Goal: Task Accomplishment & Management: Manage account settings

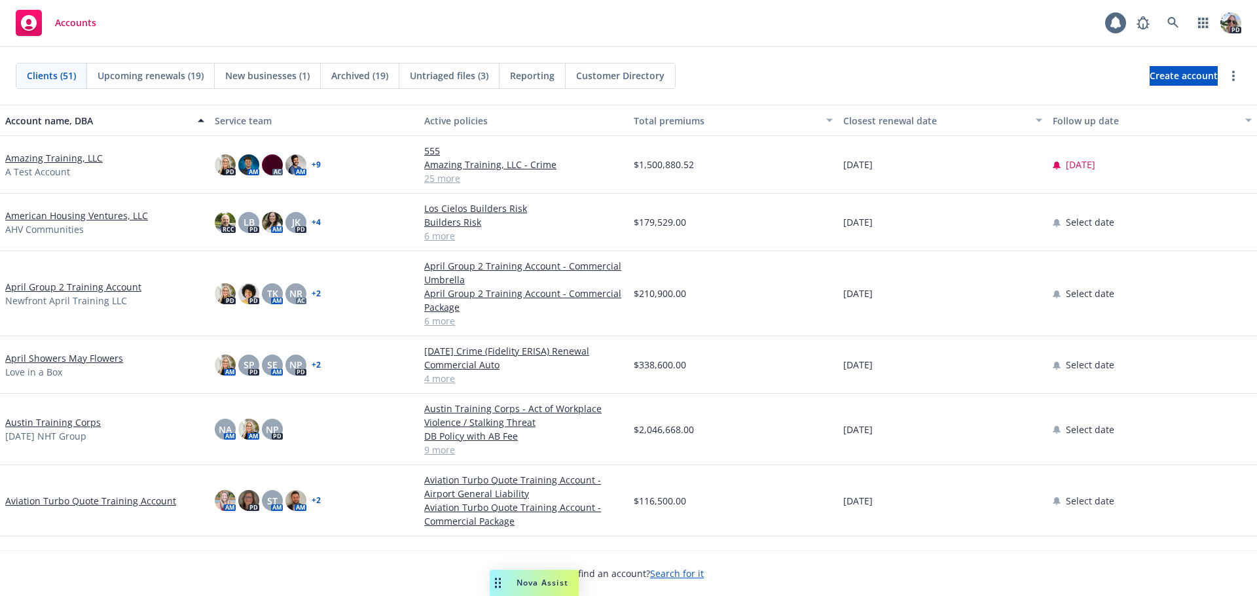
click at [10, 157] on link "Amazing Training, LLC" at bounding box center [54, 158] width 98 height 14
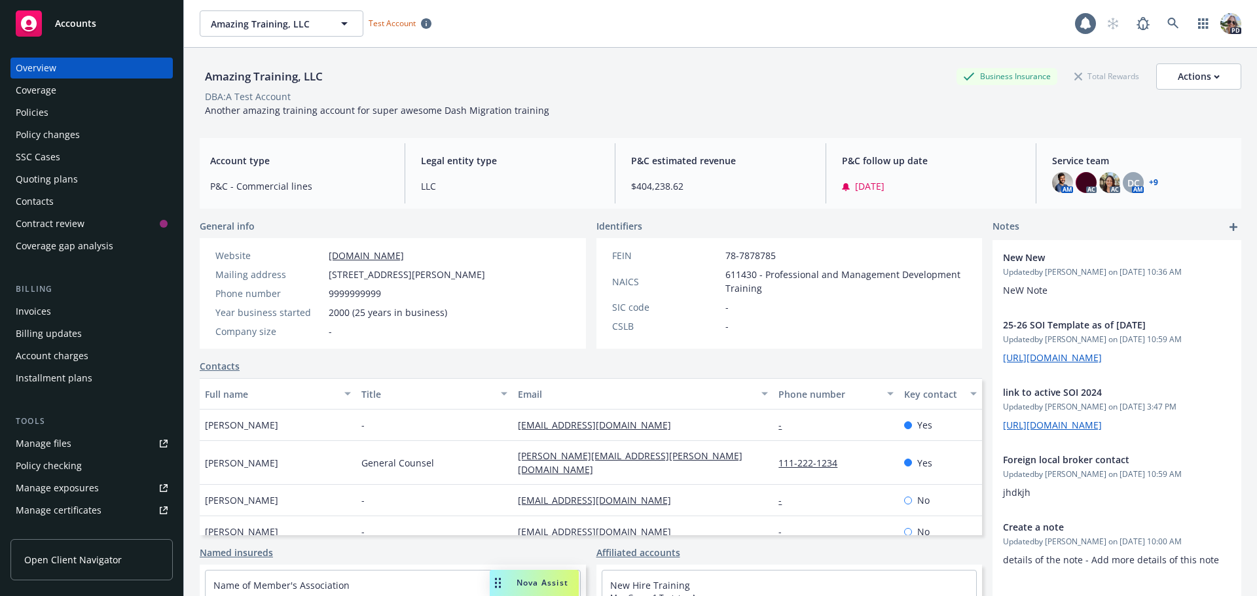
click at [45, 107] on div "Policies" at bounding box center [32, 112] width 33 height 21
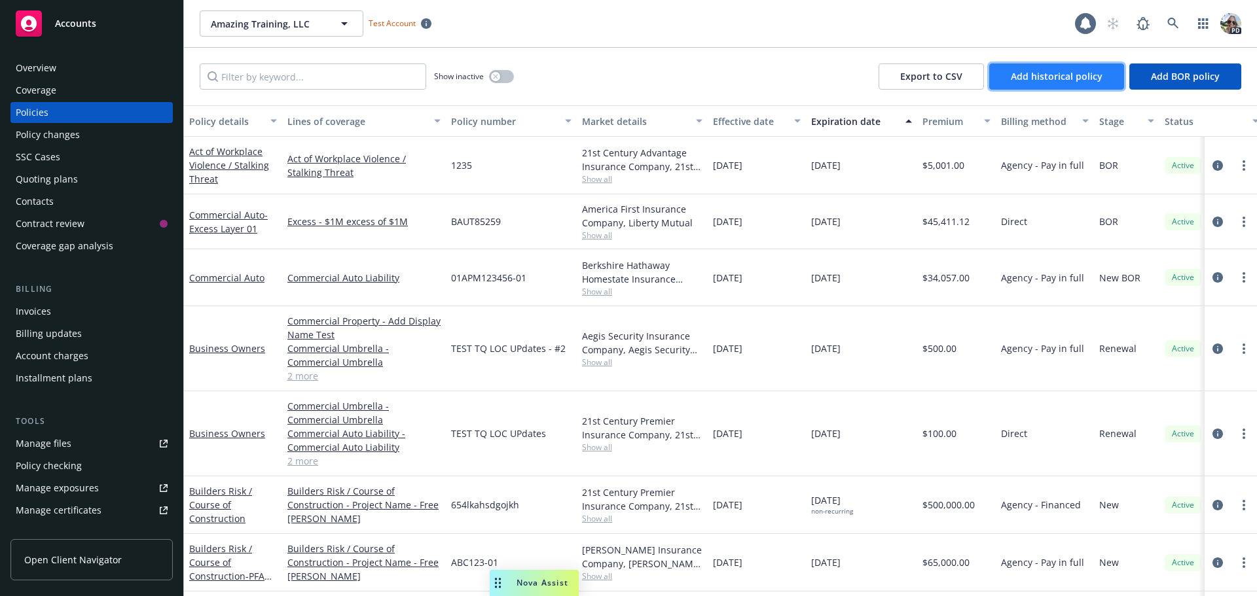
click at [1041, 77] on span "Add historical policy" at bounding box center [1057, 76] width 92 height 12
select select "other"
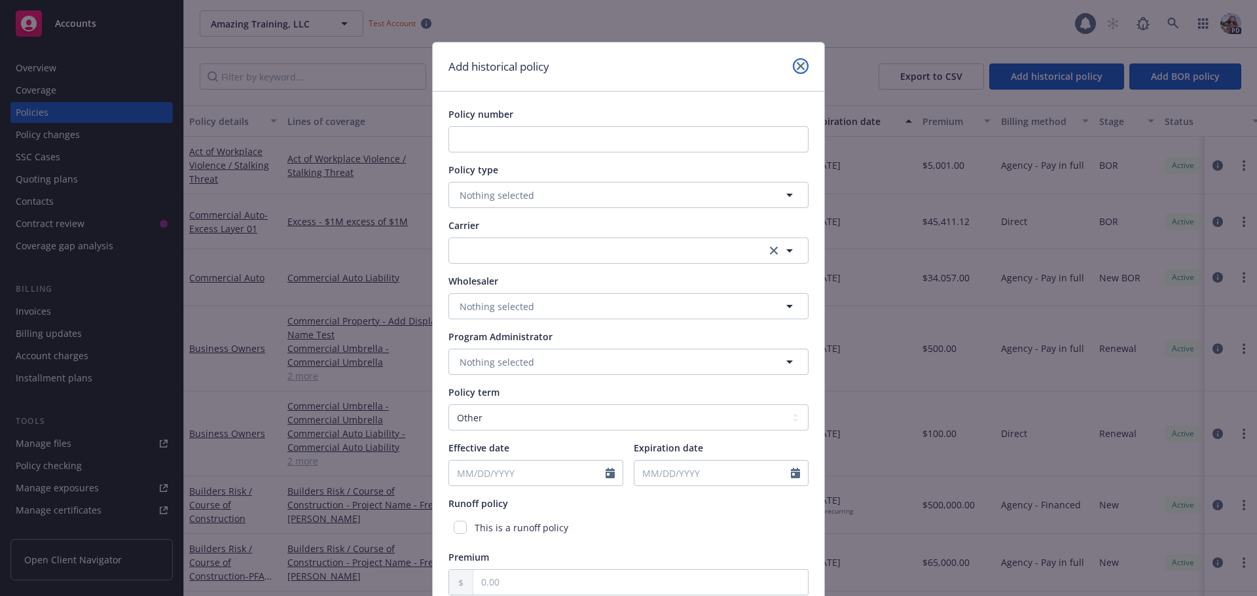
click at [797, 69] on icon "close" at bounding box center [801, 66] width 8 height 8
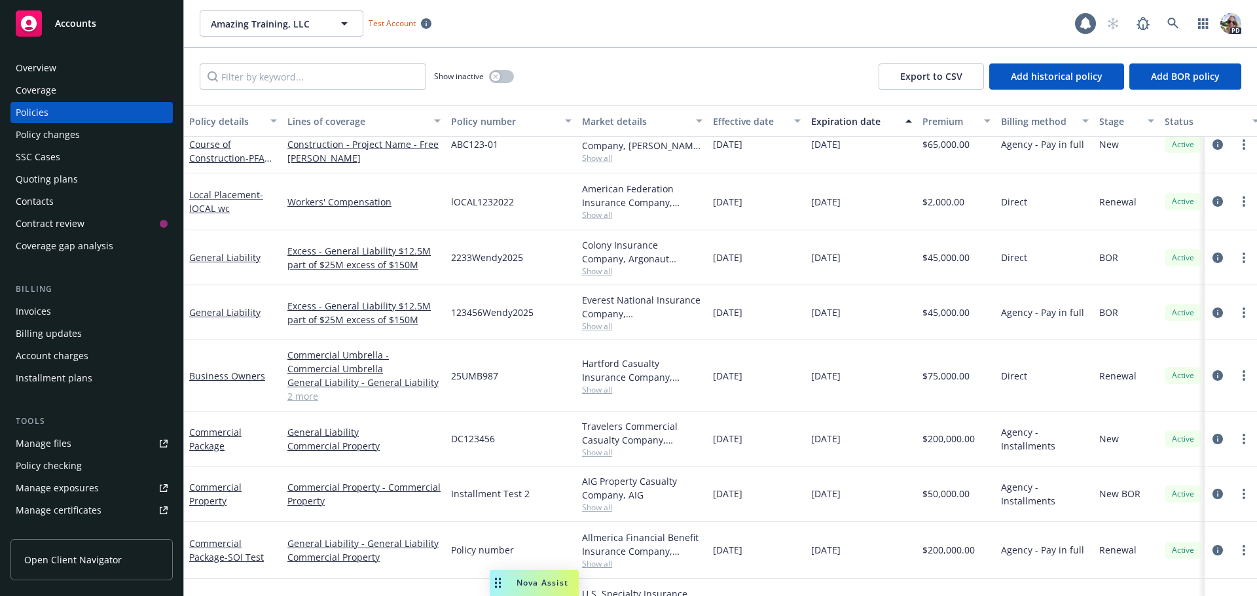
scroll to position [393, 0]
